Goal: Information Seeking & Learning: Learn about a topic

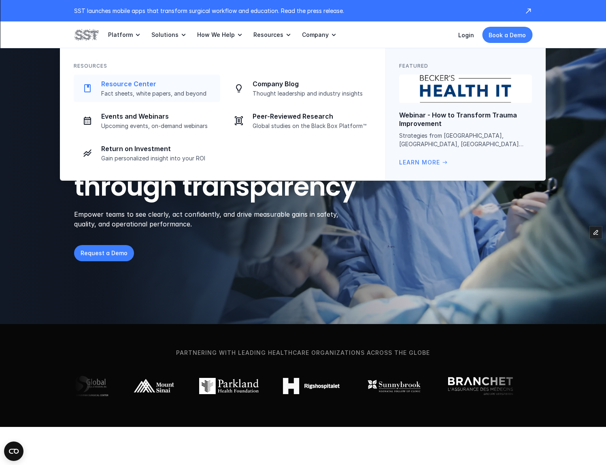
click at [147, 87] on p "Resource Center" at bounding box center [158, 84] width 114 height 9
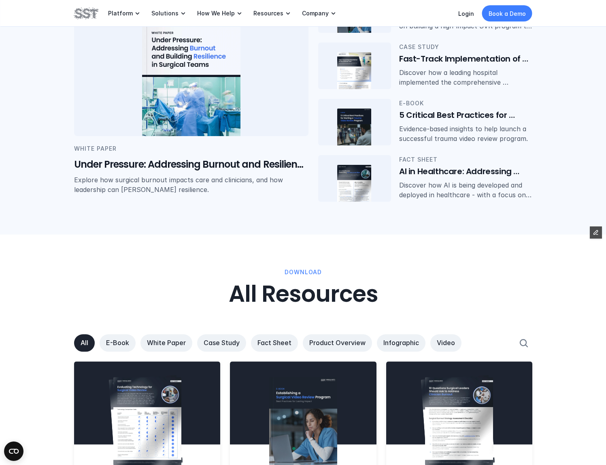
scroll to position [246, 0]
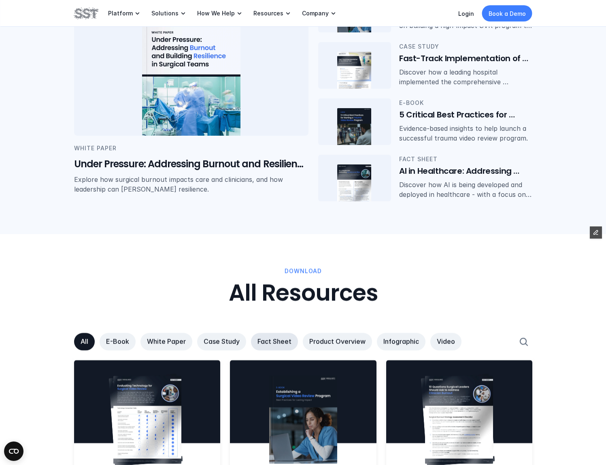
click at [278, 340] on p "Fact Sheet" at bounding box center [275, 341] width 34 height 9
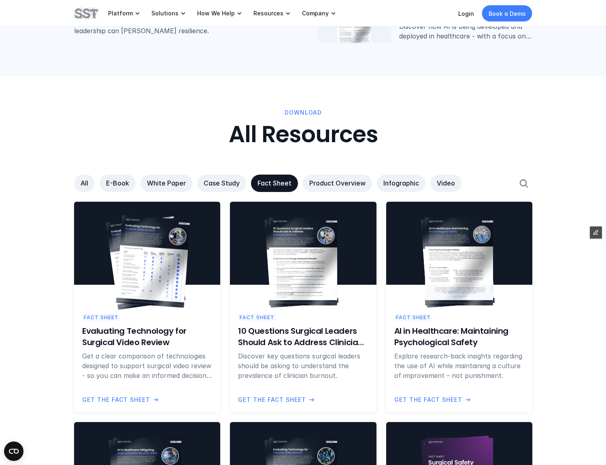
scroll to position [406, 0]
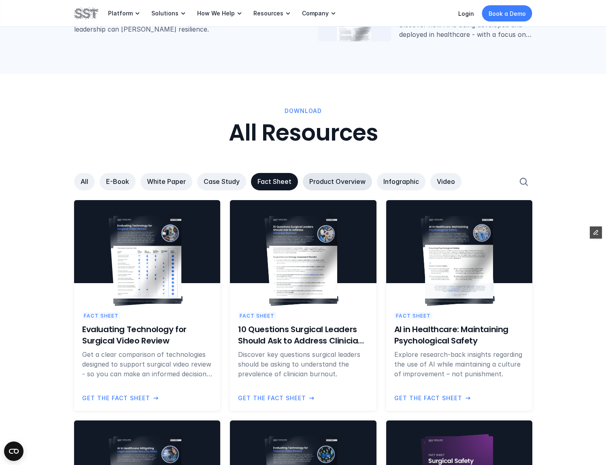
click at [330, 185] on p "Product Overview" at bounding box center [337, 181] width 56 height 9
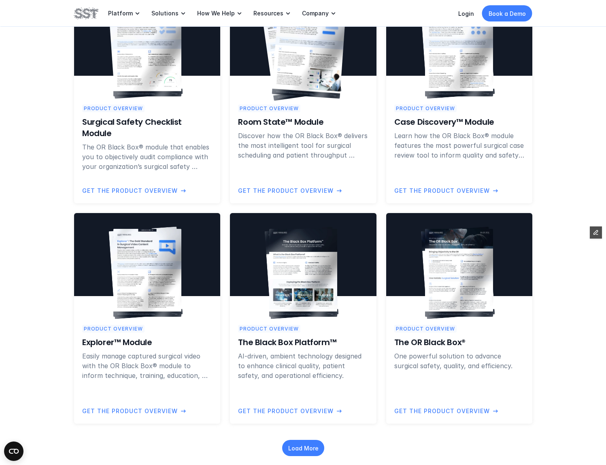
scroll to position [624, 0]
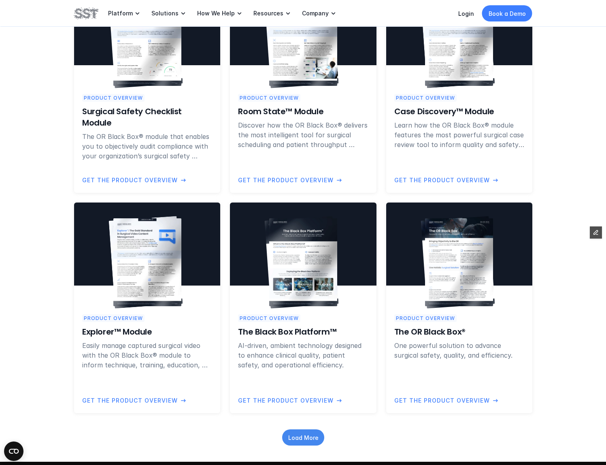
click at [320, 433] on div "Load More" at bounding box center [303, 437] width 42 height 16
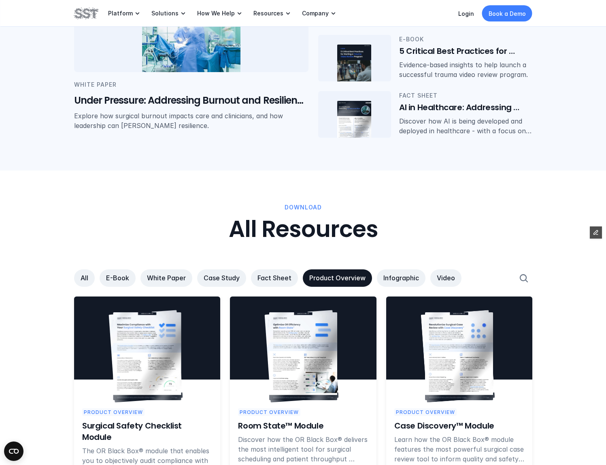
scroll to position [309, 0]
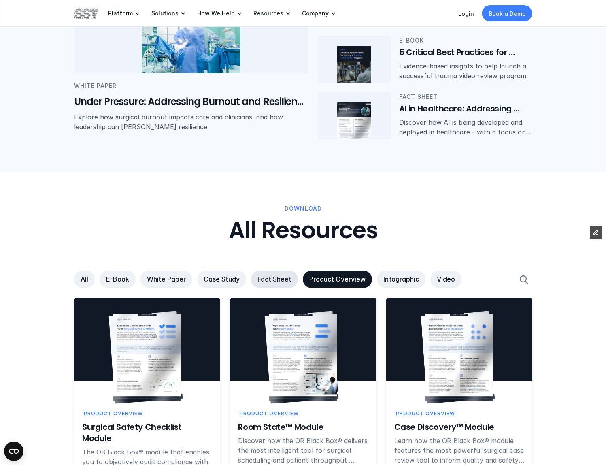
click at [271, 281] on p "Fact Sheet" at bounding box center [275, 279] width 34 height 9
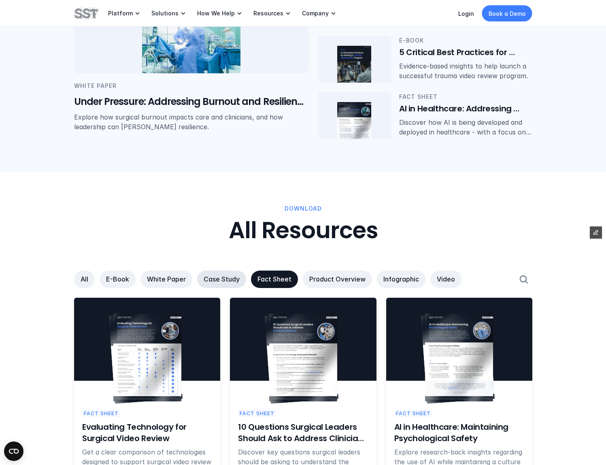
click at [210, 282] on p "Case Study" at bounding box center [222, 279] width 36 height 9
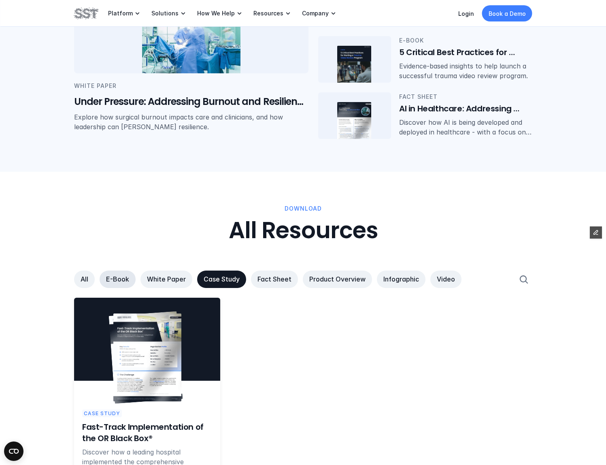
click at [104, 279] on link "E-Book" at bounding box center [118, 279] width 36 height 17
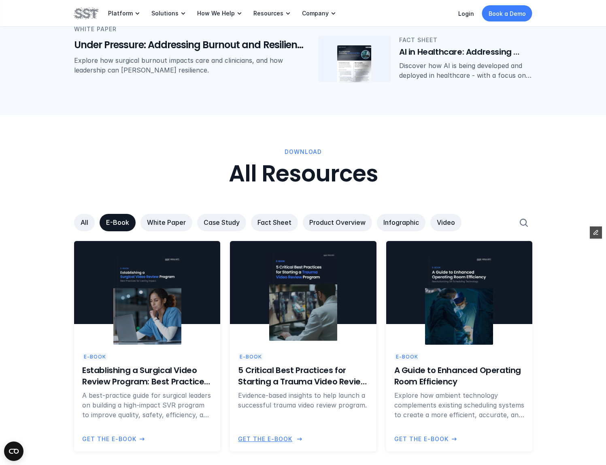
scroll to position [452, 0]
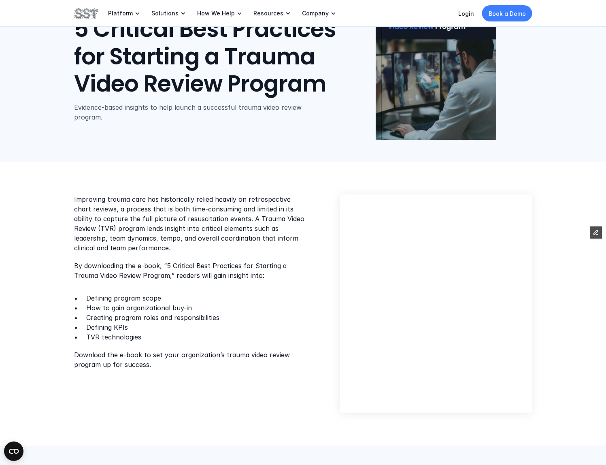
scroll to position [71, 0]
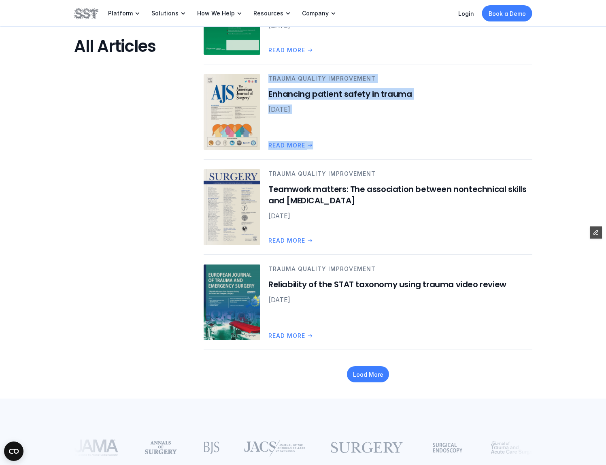
scroll to position [995, 0]
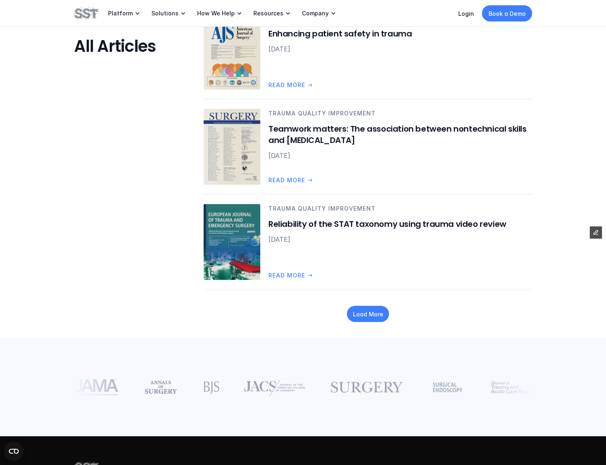
click at [375, 320] on div "Load More" at bounding box center [368, 314] width 42 height 16
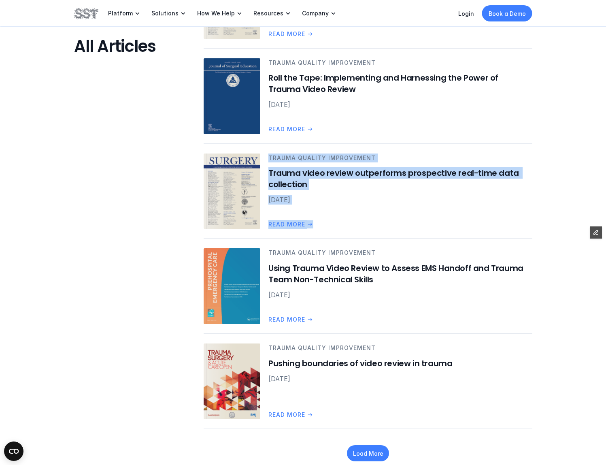
scroll to position [1668, 0]
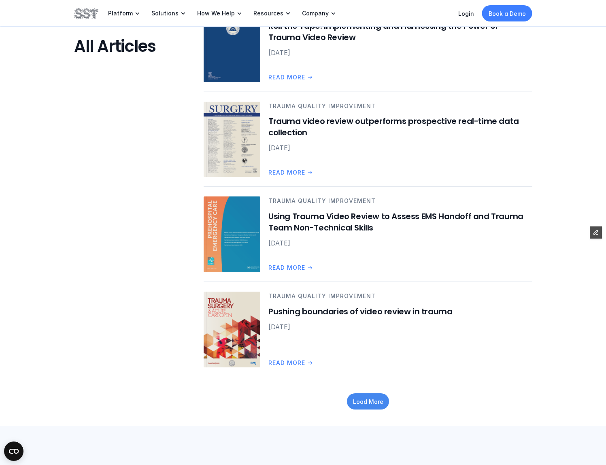
click at [373, 408] on div "Load More" at bounding box center [368, 401] width 42 height 16
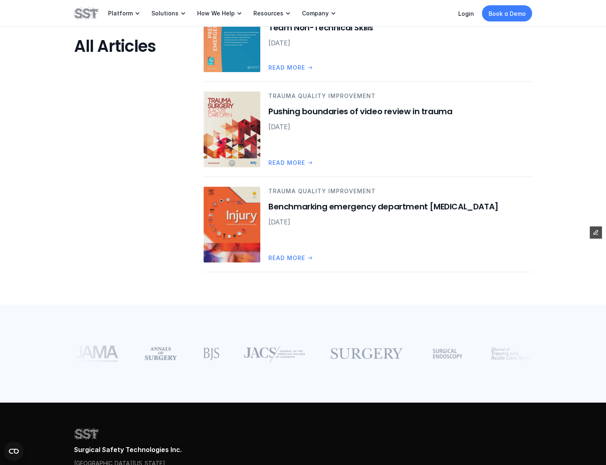
scroll to position [1887, 0]
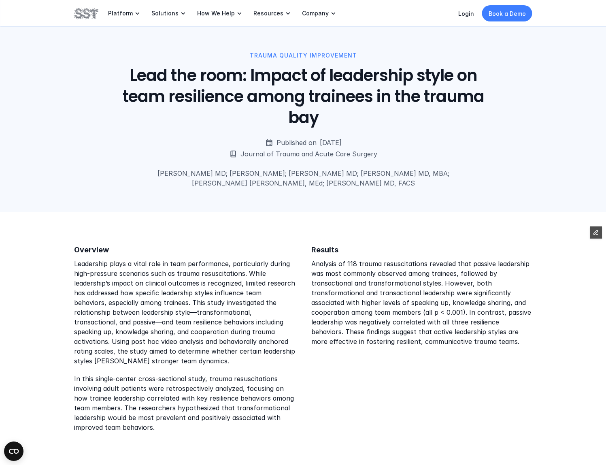
click at [370, 202] on div "TRAUMA QUALITY IMPROVEMENT Lead the room: Impact of leadership style on team re…" at bounding box center [303, 106] width 606 height 212
drag, startPoint x: 143, startPoint y: 285, endPoint x: 204, endPoint y: 288, distance: 61.6
click at [204, 288] on p "Leadership plays a vital role in team performance, particularly during high-pre…" at bounding box center [184, 312] width 221 height 107
click at [217, 285] on p "Leadership plays a vital role in team performance, particularly during high-pre…" at bounding box center [184, 312] width 221 height 107
click at [231, 205] on div "TRAUMA QUALITY IMPROVEMENT Lead the room: Impact of leadership style on team re…" at bounding box center [303, 106] width 606 height 212
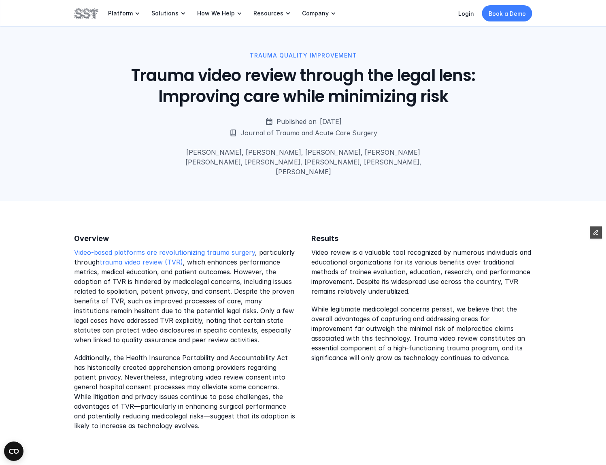
click at [298, 201] on div "Overview Video-based platforms are revolutionizing trauma surgery , particularl…" at bounding box center [303, 356] width 606 height 311
click at [248, 210] on div "Overview Video-based platforms are revolutionizing trauma surgery , particularl…" at bounding box center [303, 356] width 606 height 311
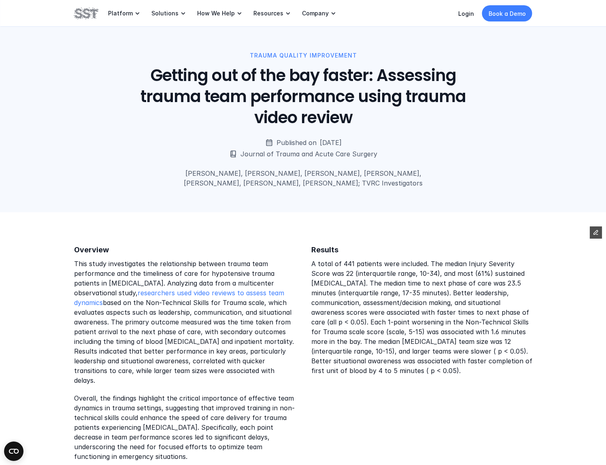
click at [294, 226] on div "Overview This study investigates the relationship between trauma team performan…" at bounding box center [303, 377] width 606 height 330
